Goal: Task Accomplishment & Management: Manage account settings

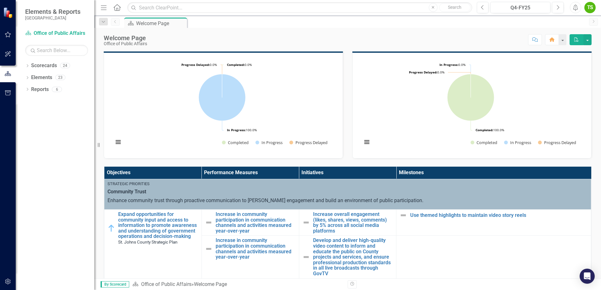
scroll to position [31, 0]
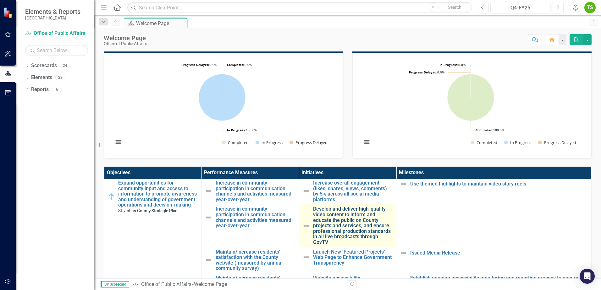
click at [357, 223] on link "Develop and deliver high-quality video content to inform and educate the public…" at bounding box center [353, 226] width 80 height 39
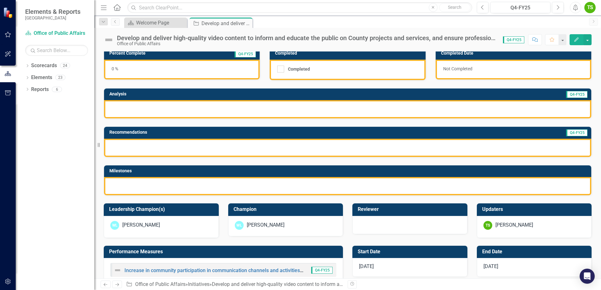
scroll to position [41, 0]
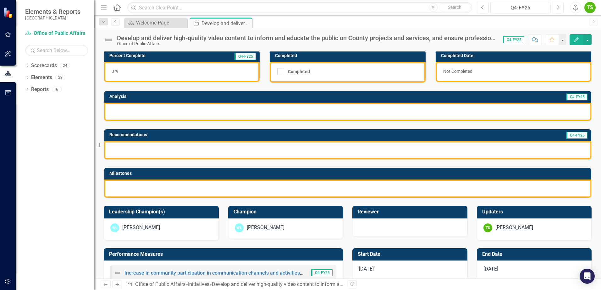
click at [146, 190] on div at bounding box center [347, 189] width 487 height 18
click at [135, 147] on div at bounding box center [347, 150] width 487 height 18
click at [136, 115] on div at bounding box center [347, 112] width 487 height 18
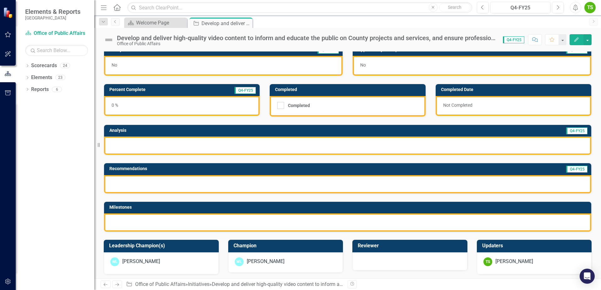
scroll to position [0, 0]
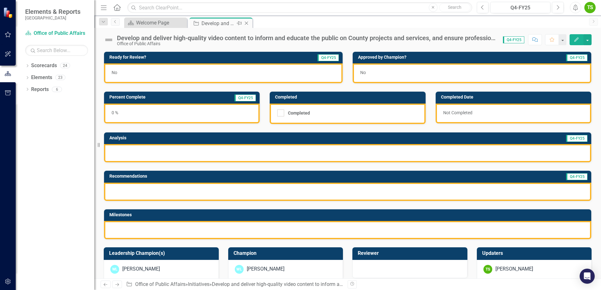
click at [228, 26] on div "Develop and deliver high-quality video content to inform and educate the public…" at bounding box center [218, 23] width 34 height 8
click at [223, 24] on div "Develop and deliver high-quality video content to inform and educate the public…" at bounding box center [218, 23] width 34 height 8
click at [211, 188] on div at bounding box center [347, 192] width 487 height 18
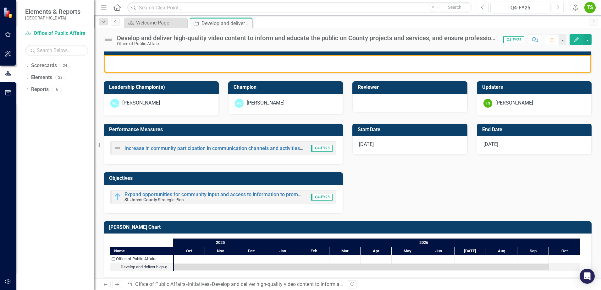
scroll to position [172, 0]
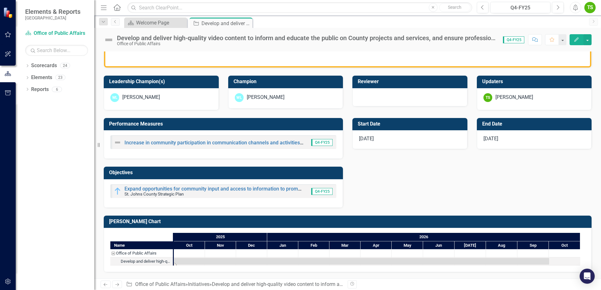
click at [185, 260] on div "Task: Start date: 2025-10-01 End date: 2026-10-01" at bounding box center [361, 261] width 375 height 7
click at [189, 259] on div "Task: Start date: 2025-10-01 End date: 2026-10-01" at bounding box center [361, 261] width 375 height 7
click at [186, 260] on div "Task: Start date: 2025-10-01 End date: 2026-10-01" at bounding box center [361, 261] width 375 height 7
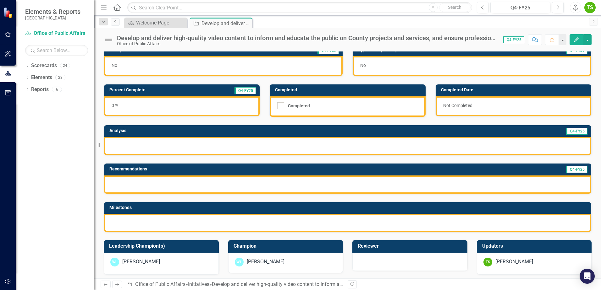
scroll to position [0, 0]
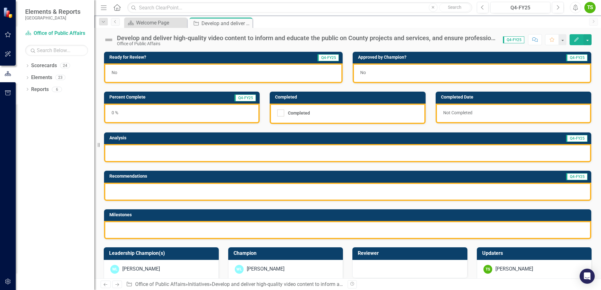
click at [214, 72] on div "No" at bounding box center [223, 73] width 239 height 20
click at [381, 74] on div "No" at bounding box center [472, 73] width 239 height 20
click at [590, 41] on button "button" at bounding box center [587, 39] width 8 height 11
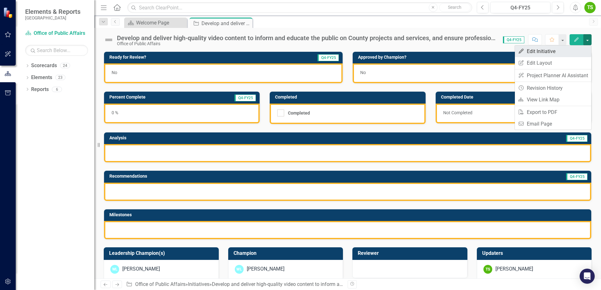
click at [557, 53] on link "Edit Edit Initiative" at bounding box center [553, 52] width 76 height 12
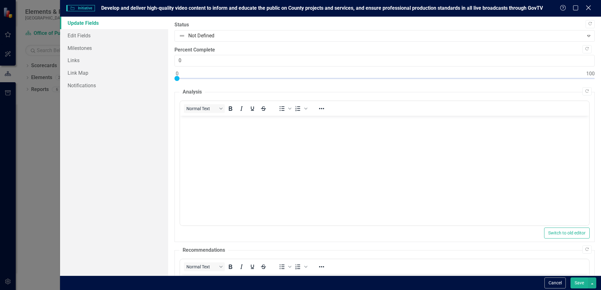
click at [587, 9] on icon "Close" at bounding box center [588, 8] width 8 height 6
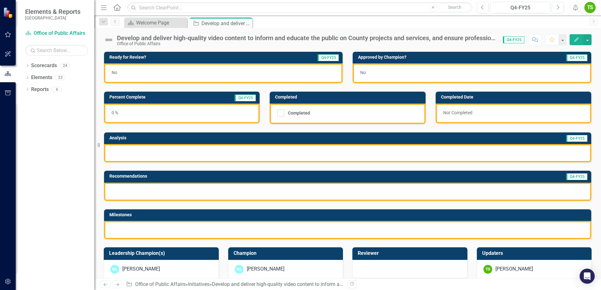
click at [579, 40] on icon "Edit" at bounding box center [577, 39] width 6 height 4
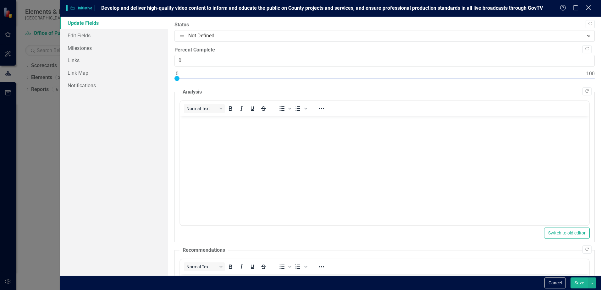
click at [588, 9] on icon at bounding box center [588, 7] width 5 height 5
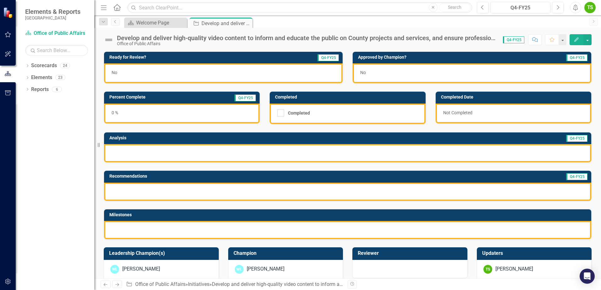
click at [578, 42] on button "Edit" at bounding box center [577, 39] width 14 height 11
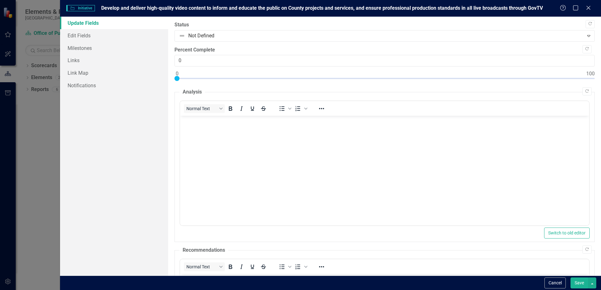
click at [206, 129] on body "Rich Text Area. Press ALT-0 for help." at bounding box center [384, 163] width 409 height 94
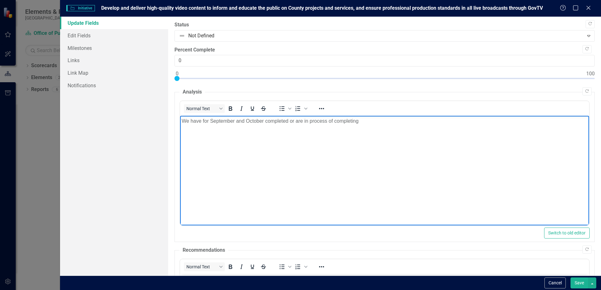
click at [211, 121] on p "We have for September and October completed or are in process of completing" at bounding box center [385, 122] width 406 height 8
click at [282, 122] on p "We have for August, September and October completed or are in process of comple…" at bounding box center [385, 122] width 406 height 8
click at [391, 123] on p "We have for August, [DATE] and [DATE] completed or are in process of completing" at bounding box center [385, 122] width 406 height 8
click at [270, 135] on p "In those same months, we have had" at bounding box center [385, 134] width 406 height 8
click at [208, 120] on p "We have for August, [DATE] and [DATE] completed or are in process of completing…" at bounding box center [385, 122] width 406 height 8
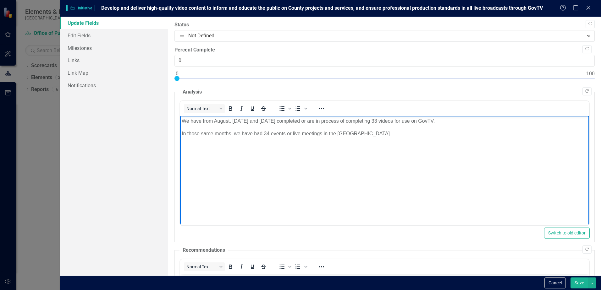
click at [229, 121] on p "We have from August, [DATE] and [DATE] completed or are in process of completin…" at bounding box center [385, 122] width 406 height 8
click at [290, 121] on p "We have from Augus 1t, [DATE] and [DATE] completed or are in process of complet…" at bounding box center [385, 122] width 406 height 8
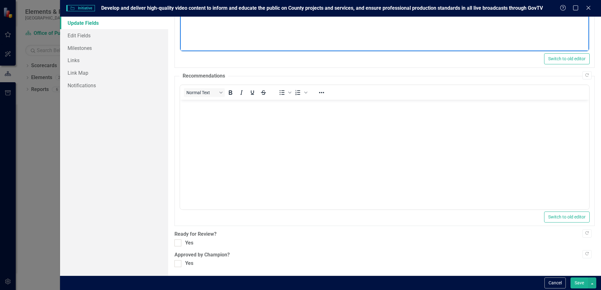
scroll to position [175, 0]
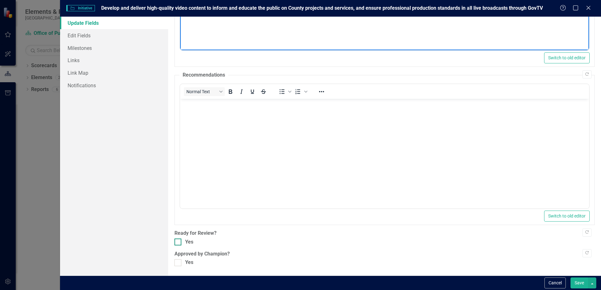
click at [179, 243] on div at bounding box center [177, 242] width 7 height 7
click at [179, 243] on input "Yes" at bounding box center [176, 241] width 4 height 4
checkbox input "true"
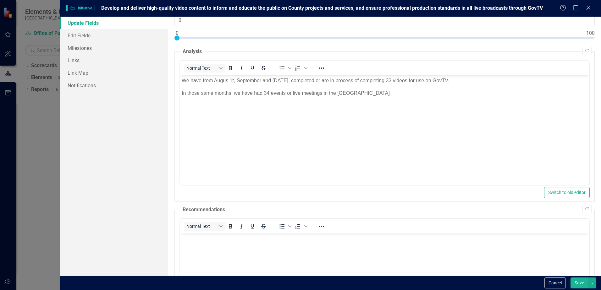
scroll to position [0, 0]
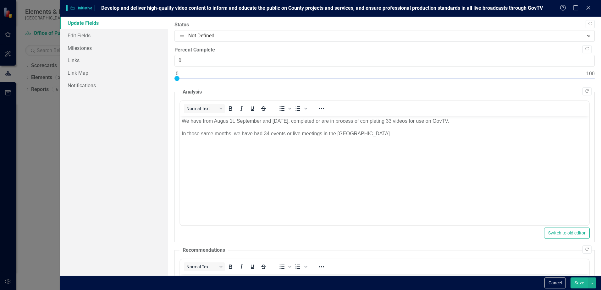
click at [227, 120] on p "We have from Augus 1t, September and [DATE], completed or are in process of com…" at bounding box center [385, 122] width 406 height 8
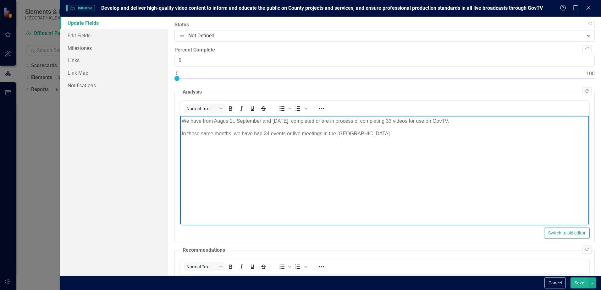
click at [227, 121] on p "We have from Augus 1t, September and [DATE], completed or are in process of com…" at bounding box center [385, 122] width 406 height 8
click at [234, 120] on p "We have from August 1t, September and [DATE], completed or are in process of co…" at bounding box center [385, 122] width 406 height 8
click at [271, 120] on p "We have from [DATE], September and [DATE], completed or are in process of compl…" at bounding box center [385, 122] width 406 height 8
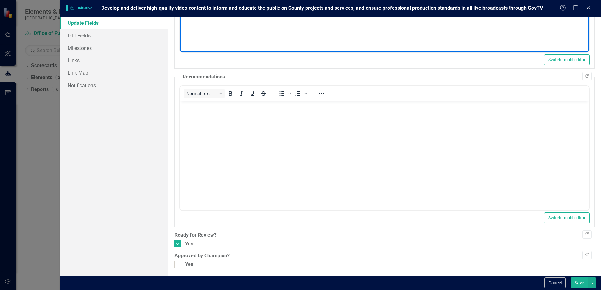
scroll to position [175, 0]
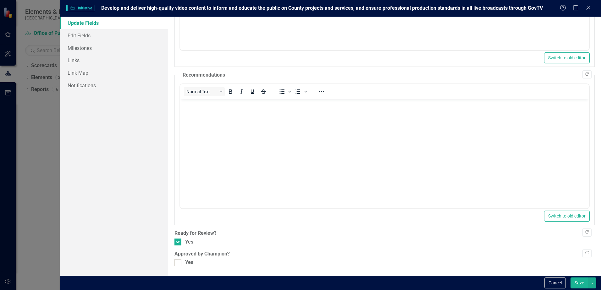
click at [576, 281] on button "Save" at bounding box center [579, 283] width 18 height 11
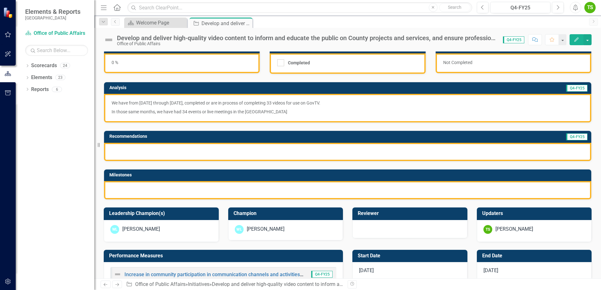
scroll to position [0, 0]
